Goal: Information Seeking & Learning: Learn about a topic

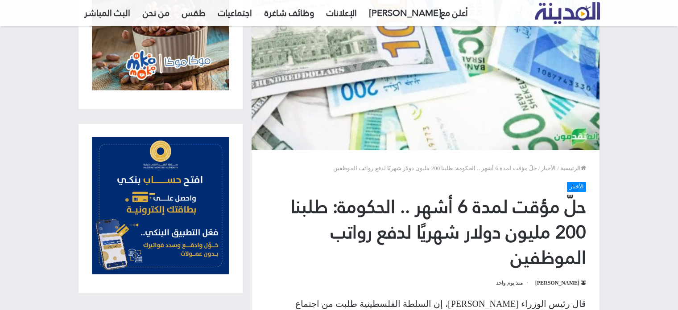
scroll to position [268, 0]
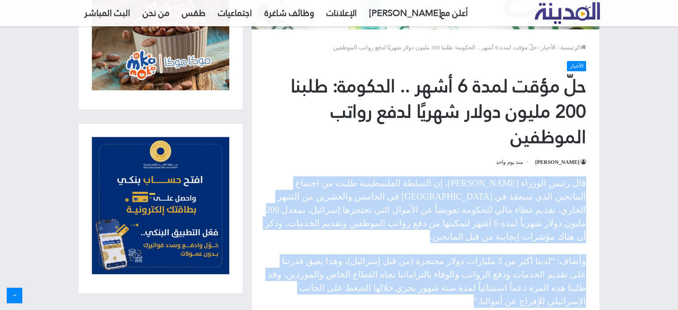
drag, startPoint x: 586, startPoint y: 181, endPoint x: 385, endPoint y: 277, distance: 222.2
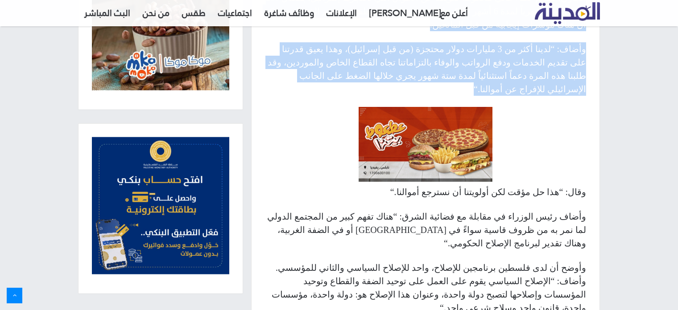
scroll to position [491, 0]
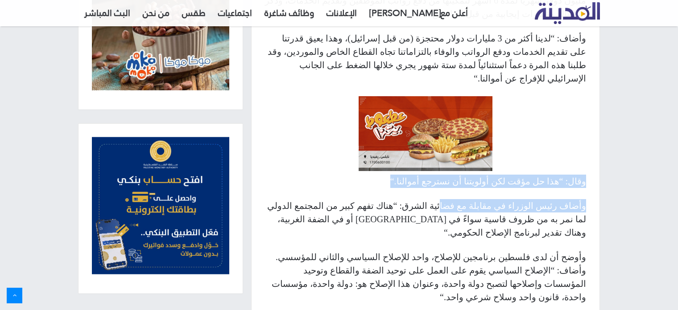
drag, startPoint x: 590, startPoint y: 156, endPoint x: 469, endPoint y: 173, distance: 122.1
click at [469, 173] on div "قال رئيس الوزراء [PERSON_NAME]، إن السلطة الفلسطينية طلبت من اجتماع المانحين ال…" at bounding box center [426, 275] width 348 height 643
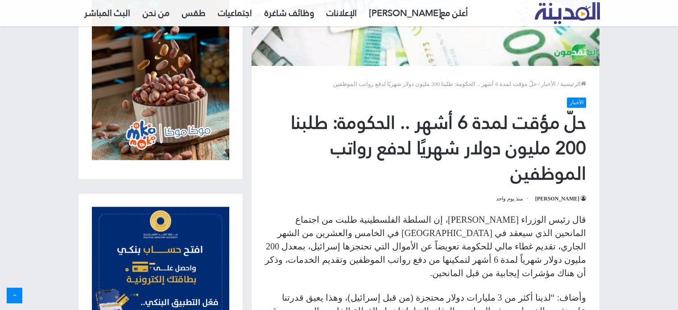
scroll to position [268, 0]
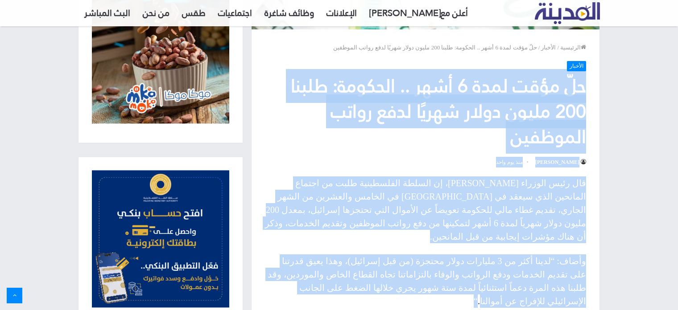
drag, startPoint x: 592, startPoint y: 90, endPoint x: 403, endPoint y: 275, distance: 264.9
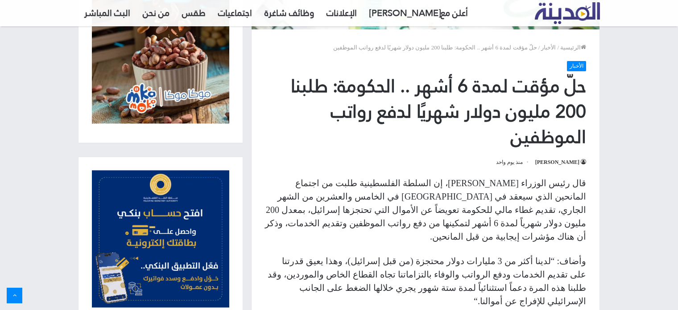
click at [407, 273] on p "وأضاف: “لدينا أكثر من 3 مليارات دولار محتجزة (من قبل إسرائيل)، وهذا يعيق قدرتنا…" at bounding box center [425, 282] width 321 height 54
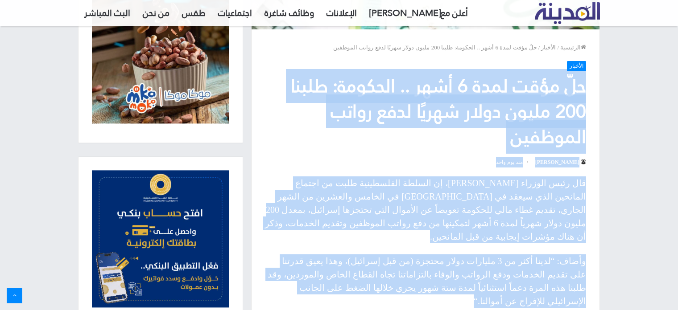
drag, startPoint x: 407, startPoint y: 273, endPoint x: 538, endPoint y: 120, distance: 201.8
copy article "loّ ipsu dolo 2 sita .. consect: adipi 839 elits doeiu tempًi utla etdol magnaa…"
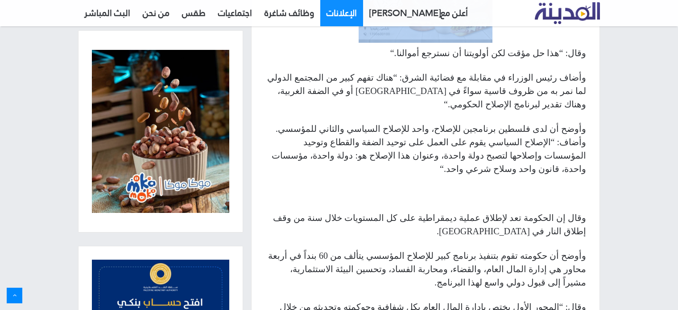
scroll to position [544, 0]
